Goal: Transaction & Acquisition: Purchase product/service

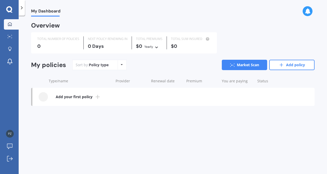
click at [121, 63] on icon at bounding box center [122, 64] width 2 height 3
click at [93, 97] on link "Add your first policy" at bounding box center [173, 97] width 282 height 18
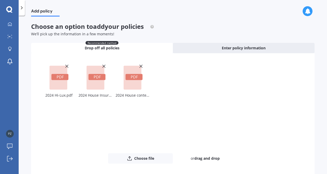
scroll to position [25, 0]
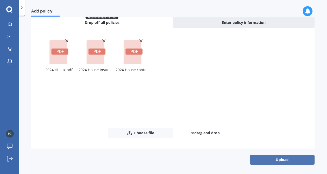
click at [277, 157] on button "Upload" at bounding box center [282, 159] width 65 height 10
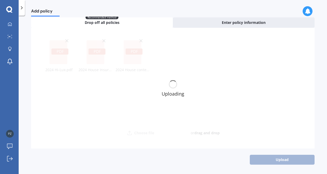
scroll to position [0, 0]
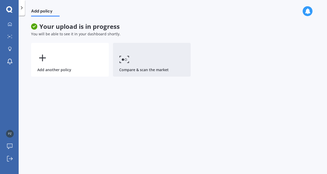
click at [162, 53] on link "Compare & scan the market" at bounding box center [152, 60] width 78 height 34
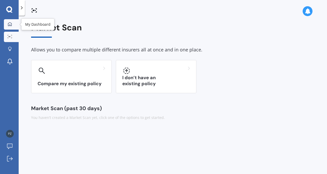
click at [9, 25] on icon at bounding box center [10, 24] width 4 height 4
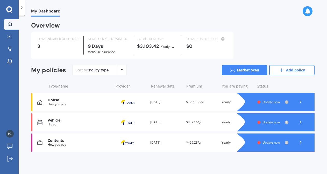
click at [301, 101] on icon at bounding box center [300, 101] width 5 height 5
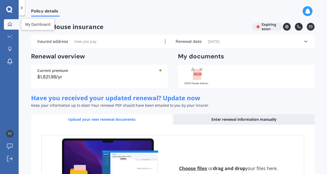
click at [16, 21] on link "My Dashboard" at bounding box center [11, 24] width 15 height 10
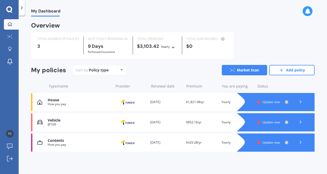
click at [274, 102] on span "Update now" at bounding box center [270, 101] width 17 height 4
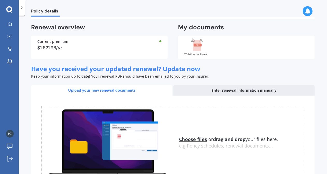
scroll to position [69, 0]
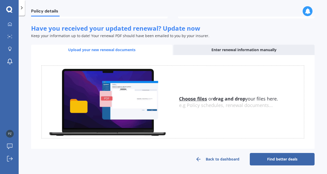
click at [263, 156] on link "Find better deals" at bounding box center [282, 159] width 65 height 12
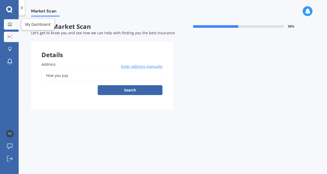
click at [8, 25] on icon at bounding box center [10, 24] width 4 height 4
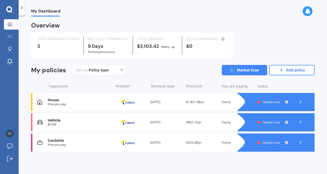
click at [173, 46] on icon at bounding box center [173, 46] width 4 height 3
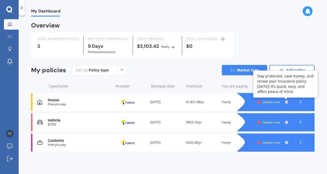
click at [287, 102] on icon at bounding box center [286, 101] width 1 height 1
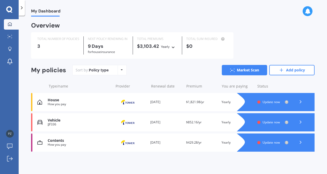
click at [300, 102] on icon at bounding box center [300, 101] width 5 height 5
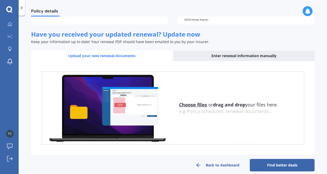
scroll to position [69, 0]
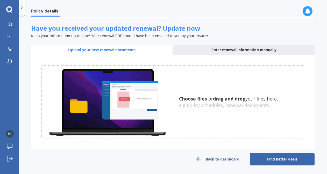
click at [275, 159] on link "Find better deals" at bounding box center [282, 159] width 65 height 12
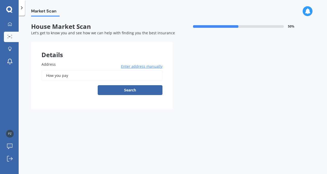
click at [76, 76] on input "How you pay" at bounding box center [101, 75] width 121 height 11
click at [131, 66] on span "Enter address manually" at bounding box center [141, 66] width 41 height 5
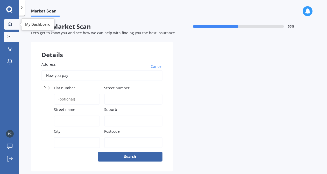
click at [10, 24] on icon at bounding box center [10, 24] width 4 height 4
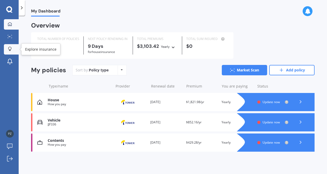
click at [10, 47] on icon at bounding box center [9, 48] width 3 height 3
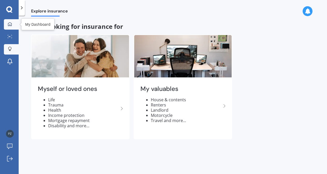
click at [10, 22] on link "My Dashboard" at bounding box center [11, 24] width 15 height 10
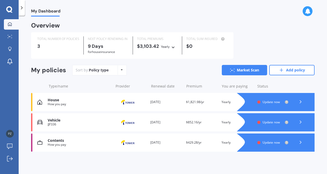
click at [227, 101] on div "You are paying Yearly" at bounding box center [237, 101] width 31 height 5
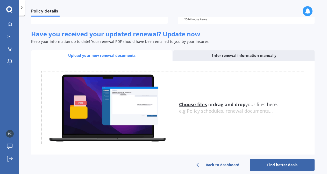
scroll to position [69, 0]
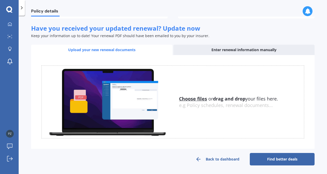
click at [271, 156] on link "Find better deals" at bounding box center [282, 159] width 65 height 12
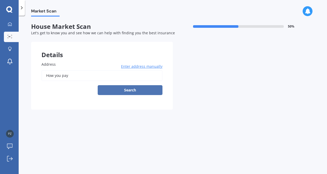
click at [128, 90] on button "Search" at bounding box center [130, 90] width 65 height 10
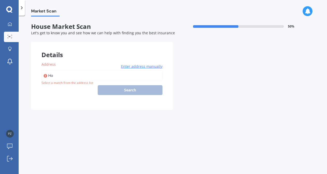
type input "H"
click at [152, 66] on span "Enter address manually" at bounding box center [141, 66] width 41 height 5
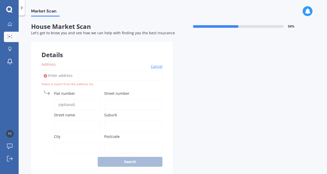
click at [111, 104] on input "Street number" at bounding box center [133, 104] width 59 height 11
type input "48"
type input "Butler Road"
type input "Kerikeri"
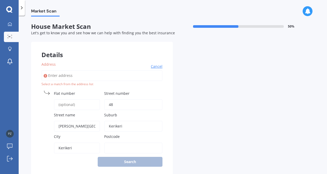
type input "0230"
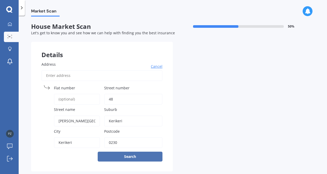
click at [128, 157] on button "Search" at bounding box center [130, 156] width 65 height 10
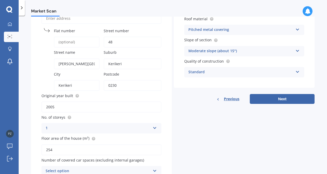
scroll to position [84, 0]
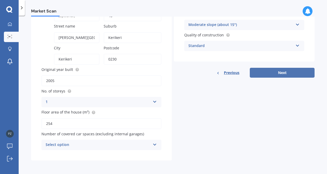
click at [270, 71] on button "Next" at bounding box center [282, 73] width 65 height 10
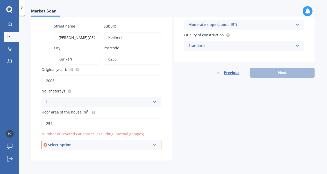
click at [153, 145] on icon at bounding box center [154, 144] width 4 height 4
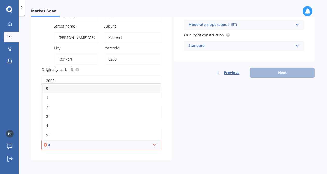
click at [195, 127] on div "Details Address Cancel Search Flat number Street number 48 Street name Butler R…" at bounding box center [172, 60] width 283 height 202
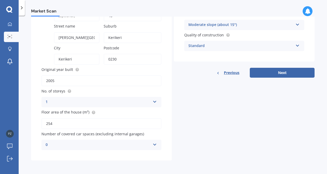
click at [124, 144] on div "0" at bounding box center [98, 144] width 105 height 6
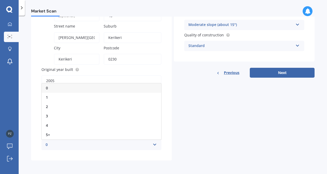
click at [72, 88] on div "0" at bounding box center [101, 87] width 119 height 9
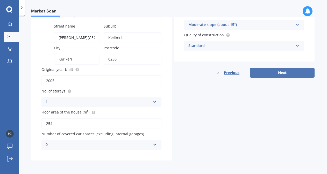
click at [281, 71] on button "Next" at bounding box center [282, 73] width 65 height 10
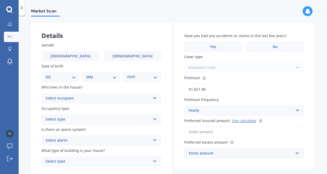
scroll to position [44, 0]
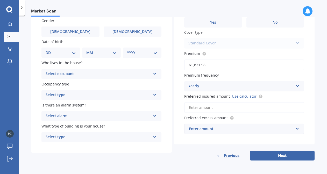
click at [261, 128] on div "Enter amount" at bounding box center [241, 129] width 104 height 6
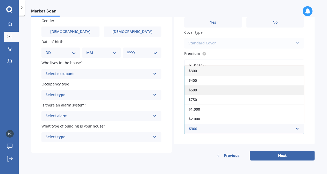
click at [250, 88] on div "$500" at bounding box center [243, 90] width 119 height 10
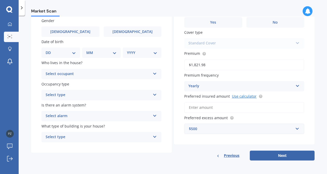
click at [246, 96] on link "Use calculator" at bounding box center [244, 96] width 25 height 5
click at [203, 106] on input "Preferred insured amount Use calculator" at bounding box center [244, 107] width 120 height 11
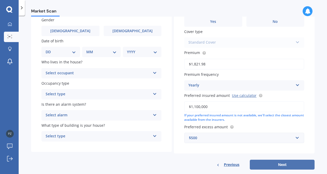
type input "$1,100,000"
click at [258, 166] on button "Next" at bounding box center [282, 164] width 65 height 10
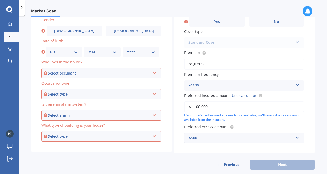
click at [154, 73] on icon at bounding box center [154, 72] width 4 height 4
click at [145, 81] on div "Owner" at bounding box center [101, 82] width 119 height 9
click at [153, 92] on icon at bounding box center [154, 93] width 4 height 4
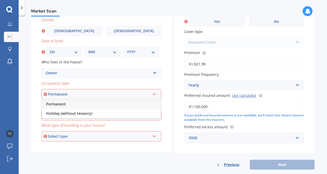
click at [146, 102] on div "Permanent" at bounding box center [101, 103] width 119 height 9
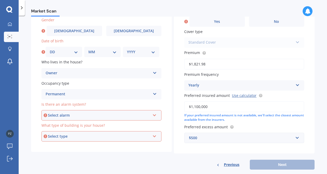
click at [152, 116] on icon at bounding box center [154, 114] width 4 height 4
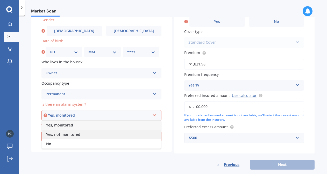
click at [131, 132] on div "Yes, not monitored" at bounding box center [101, 134] width 119 height 9
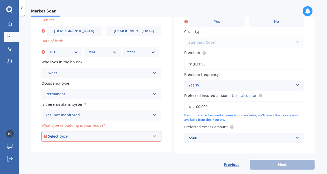
click at [134, 134] on div "Select type" at bounding box center [99, 136] width 102 height 6
click at [135, 145] on div "Freestanding" at bounding box center [101, 145] width 119 height 9
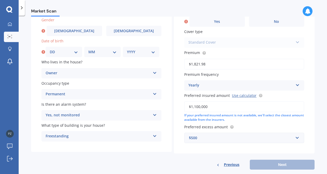
scroll to position [0, 0]
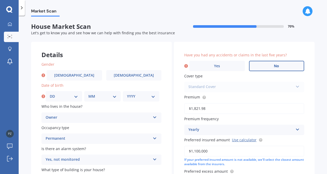
click at [257, 67] on label "No" at bounding box center [276, 66] width 55 height 10
click at [0, 0] on input "No" at bounding box center [0, 0] width 0 height 0
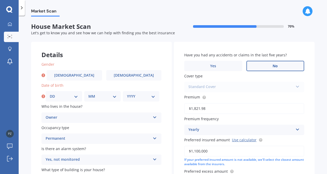
scroll to position [54, 0]
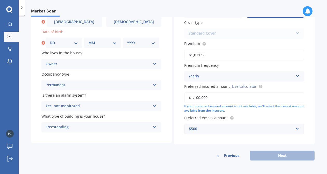
click at [76, 42] on select "DD 01 02 03 04 05 06 07 08 09 10 11 12 13 14 15 16 17 18 19 20 21 22 23 24 25 2…" at bounding box center [64, 43] width 28 height 6
select select "05"
click at [113, 42] on select "MM 01 02 03 04 05 06 07 08 09 10 11 12" at bounding box center [102, 43] width 28 height 6
select select "03"
click at [152, 41] on select "YYYY 2009 2008 2007 2006 2005 2004 2003 2002 2001 2000 1999 1998 1997 1996 1995…" at bounding box center [141, 43] width 28 height 6
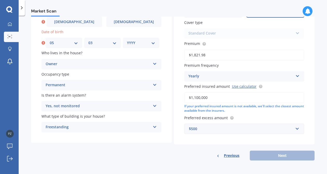
select select "1957"
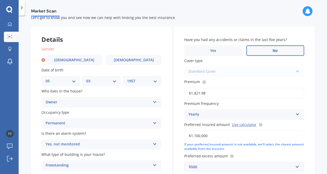
scroll to position [13, 0]
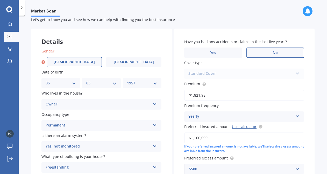
click at [71, 63] on span "Male" at bounding box center [74, 62] width 41 height 4
click at [0, 0] on input "Male" at bounding box center [0, 0] width 0 height 0
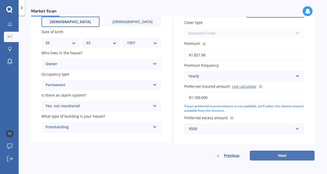
click at [274, 155] on button "Next" at bounding box center [282, 155] width 65 height 10
select select "05"
select select "03"
select select "1957"
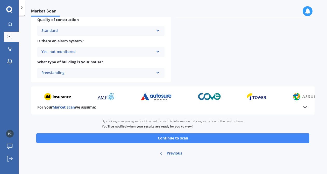
scroll to position [244, 0]
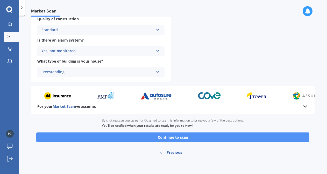
click at [260, 136] on button "Continue to scan" at bounding box center [172, 137] width 273 height 10
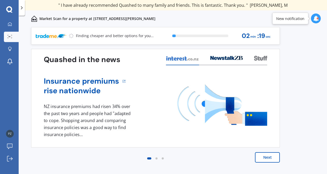
click at [268, 155] on button "Next" at bounding box center [267, 157] width 25 height 10
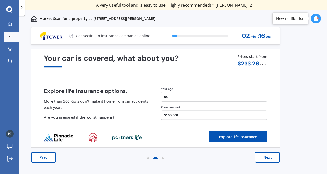
click at [268, 155] on button "Next" at bounding box center [267, 157] width 25 height 10
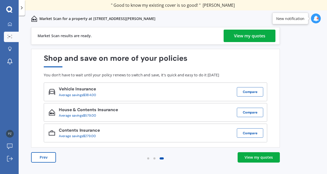
click at [250, 38] on div "View my quotes" at bounding box center [249, 36] width 31 height 12
